Goal: Check status: Check status

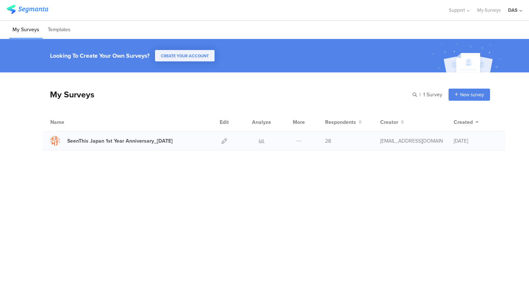
click at [266, 142] on div at bounding box center [262, 141] width 22 height 18
click at [259, 140] on icon at bounding box center [262, 141] width 6 height 6
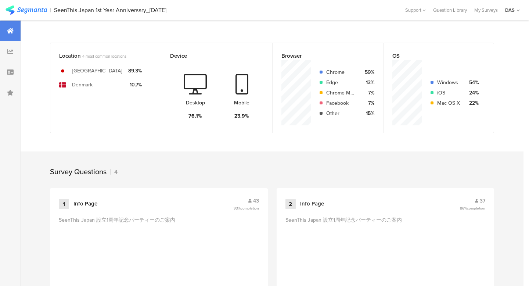
scroll to position [314, 0]
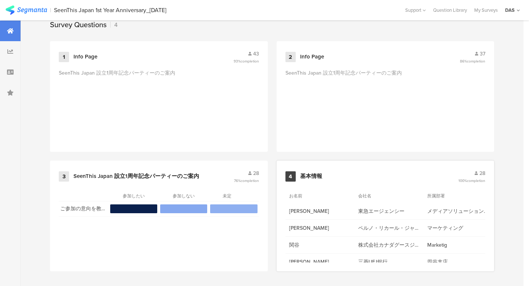
click at [477, 173] on icon at bounding box center [476, 173] width 3 height 4
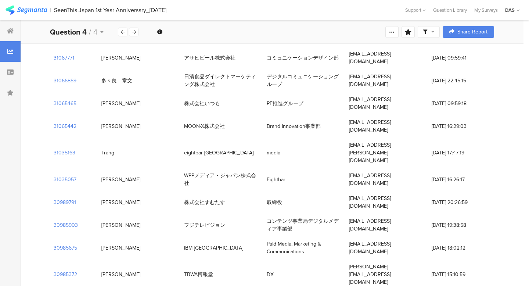
scroll to position [396, 0]
